Goal: Information Seeking & Learning: Learn about a topic

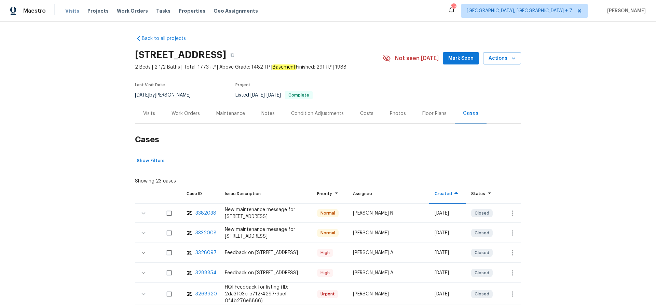
click at [76, 13] on span "Visits" at bounding box center [72, 11] width 14 height 7
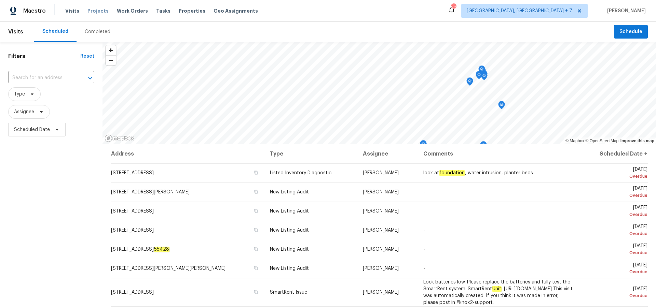
click at [90, 11] on span "Projects" at bounding box center [97, 11] width 21 height 7
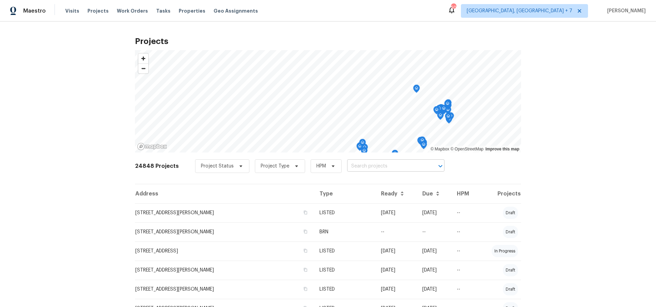
click at [390, 169] on input "text" at bounding box center [386, 166] width 78 height 11
type input "2412"
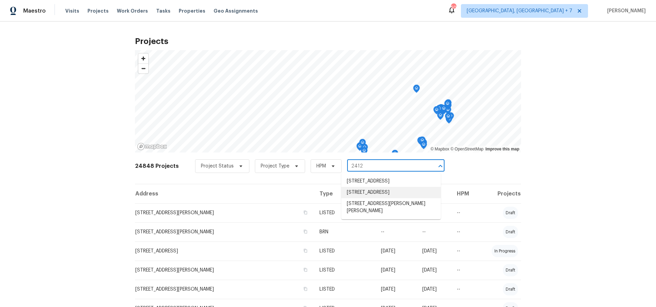
click at [394, 193] on li "[STREET_ADDRESS]" at bounding box center [390, 192] width 99 height 11
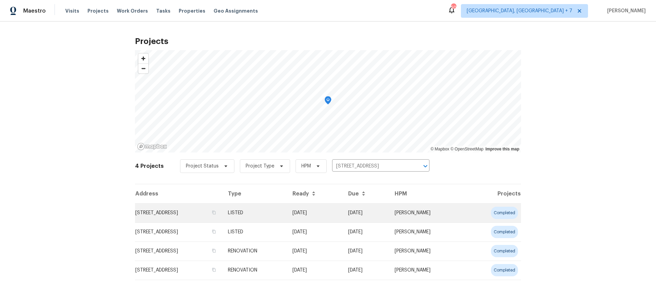
click at [185, 218] on td "[STREET_ADDRESS]" at bounding box center [178, 213] width 87 height 19
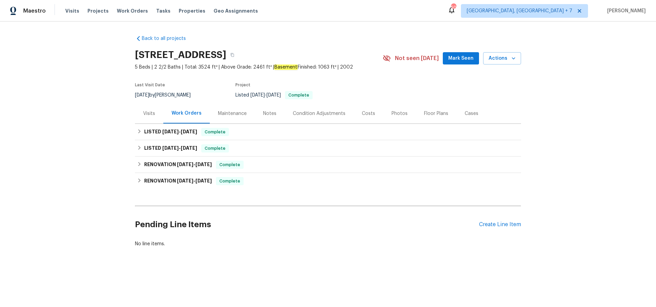
click at [152, 111] on div "Visits" at bounding box center [149, 113] width 12 height 7
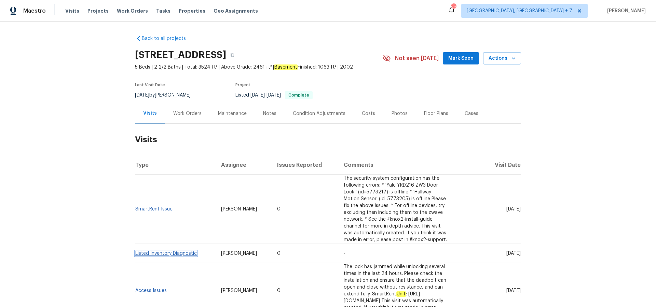
click at [147, 251] on link "Listed Inventory Diagnostic" at bounding box center [165, 253] width 61 height 5
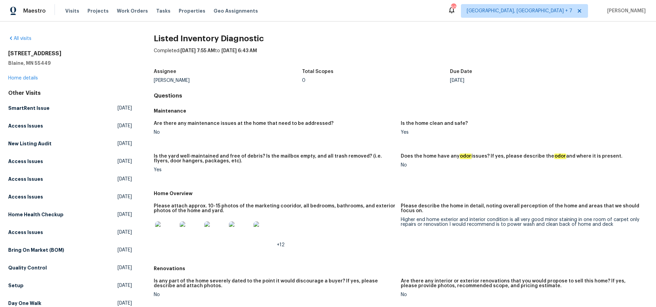
click at [172, 235] on img at bounding box center [166, 233] width 22 height 22
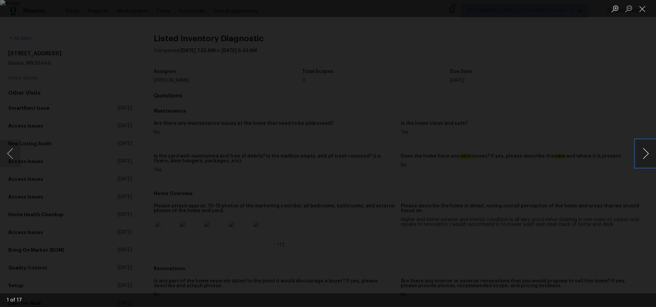
click at [646, 155] on button "Next image" at bounding box center [645, 153] width 20 height 27
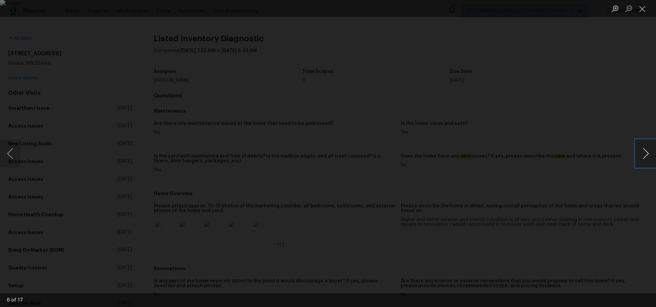
click at [646, 155] on button "Next image" at bounding box center [645, 153] width 20 height 27
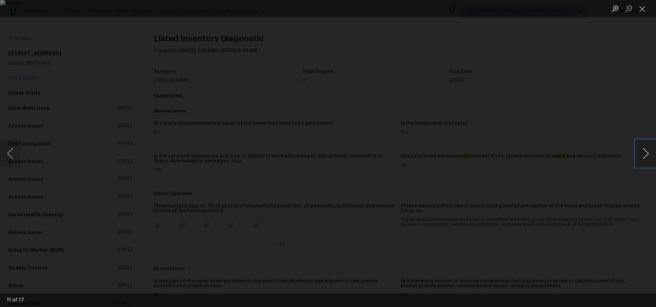
click at [646, 155] on button "Next image" at bounding box center [645, 153] width 20 height 27
